Goal: Answer question/provide support

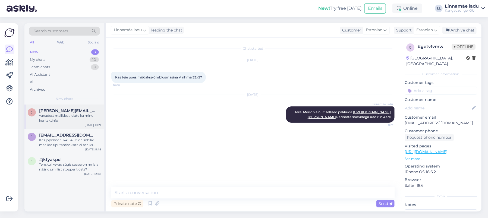
click at [78, 113] on div "vanadest mailidest leiate ka minu kontaktinfo" at bounding box center [70, 118] width 62 height 10
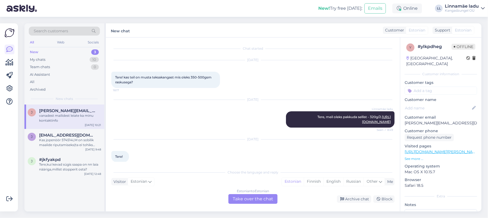
scroll to position [311, 0]
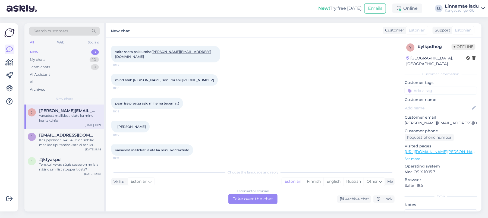
click at [262, 197] on div "Estonian to Estonian Take over the chat" at bounding box center [252, 199] width 49 height 10
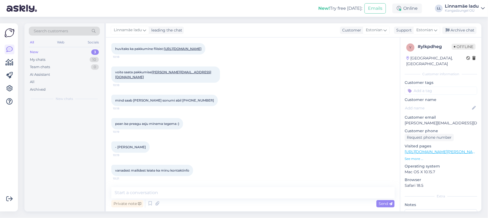
scroll to position [290, 0]
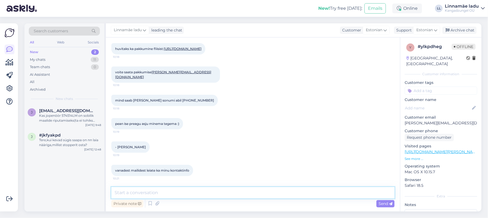
click at [179, 189] on textarea at bounding box center [252, 192] width 283 height 11
type textarea "Tere. Kirjutatud meilile. Parimate soovidega Kadiriin Aare"
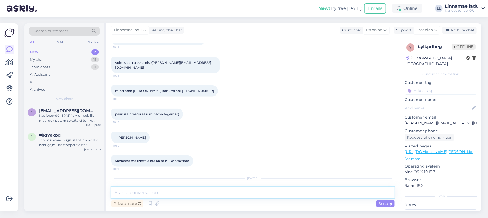
scroll to position [325, 0]
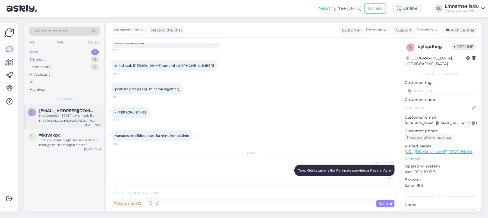
click at [72, 115] on div "Kas jopenöör 574514LM on sobilik maalide riputamiseks(ta ei tohiks [PERSON_NAME…" at bounding box center [70, 118] width 62 height 10
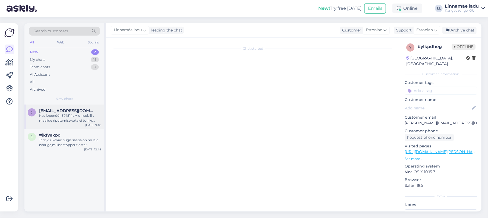
scroll to position [0, 0]
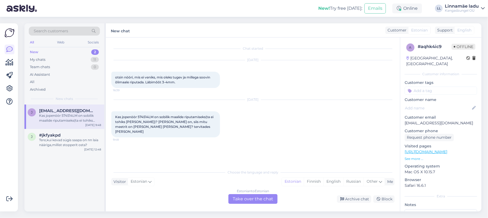
click at [260, 194] on div "Estonian to Estonian Take over the chat" at bounding box center [252, 199] width 49 height 10
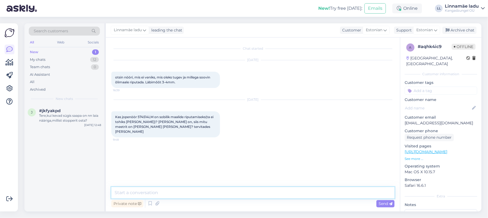
click at [205, 190] on textarea at bounding box center [252, 192] width 283 height 11
type textarea "Tere. Kirjutatud meilile. Parimate soovidega Kadiriin Aare"
